Goal: Obtain resource: Download file/media

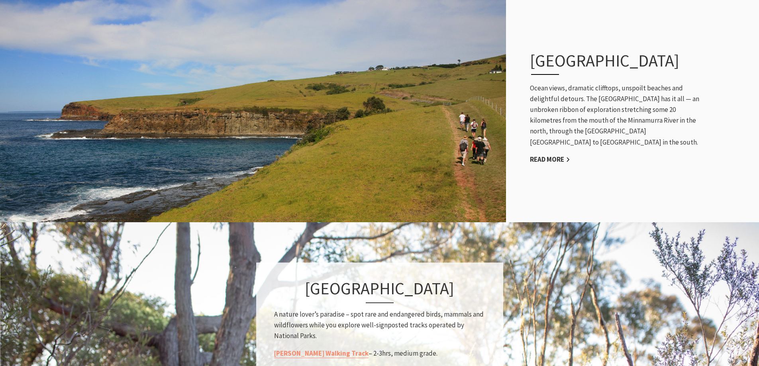
scroll to position [398, 0]
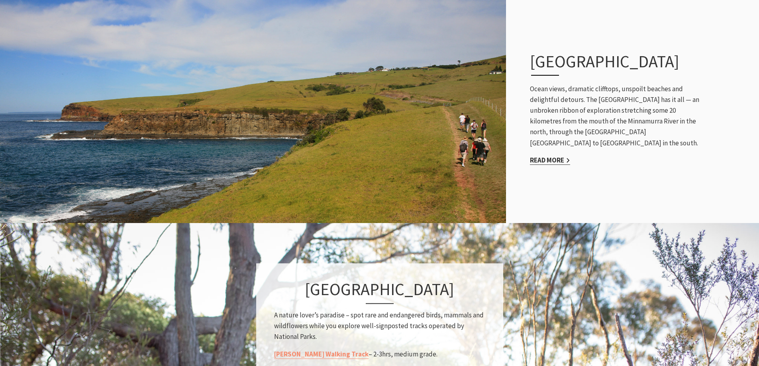
click at [557, 160] on link "Read More" at bounding box center [550, 160] width 40 height 9
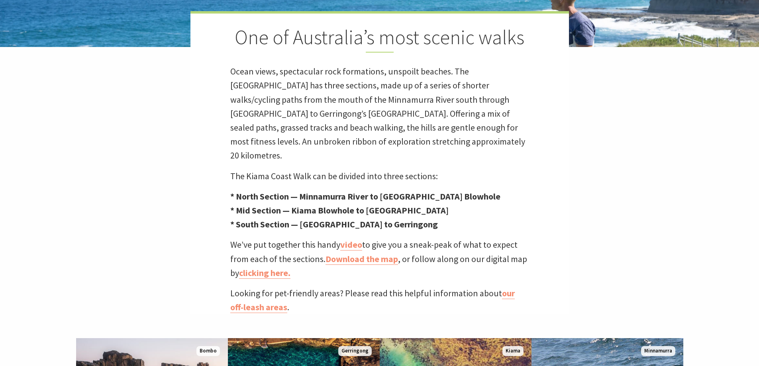
scroll to position [239, 0]
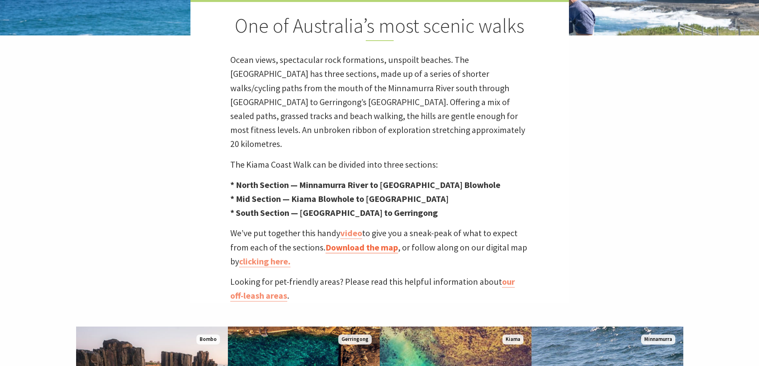
click at [355, 242] on link "Download the map" at bounding box center [362, 248] width 73 height 12
